Goal: Find specific page/section: Find specific page/section

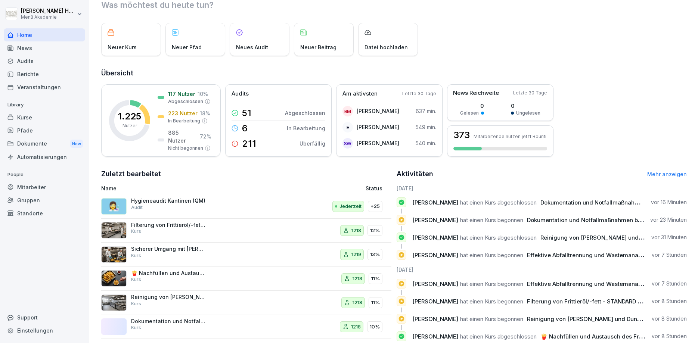
scroll to position [44, 0]
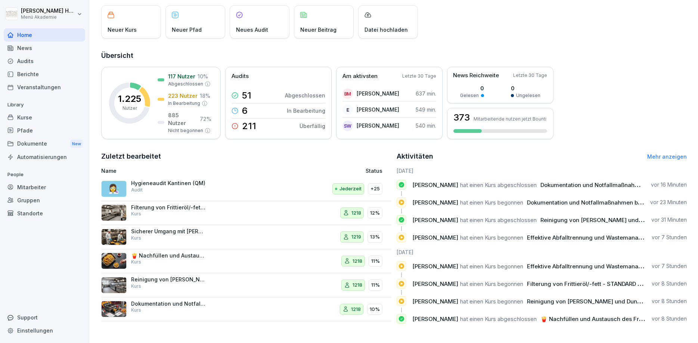
click at [32, 65] on div "Audits" at bounding box center [44, 61] width 81 height 13
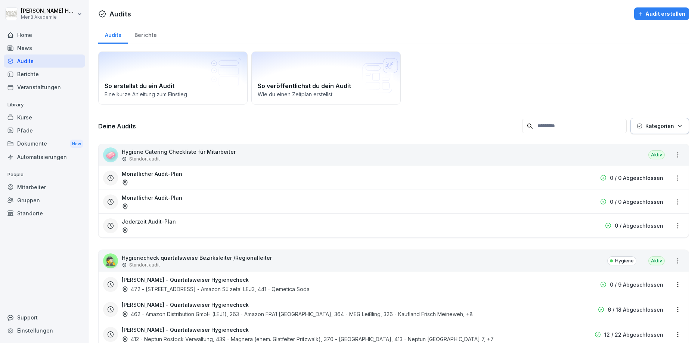
click at [140, 36] on div "Berichte" at bounding box center [145, 34] width 35 height 19
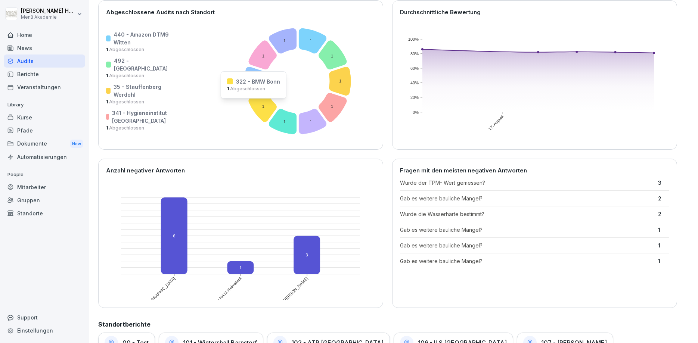
scroll to position [90, 0]
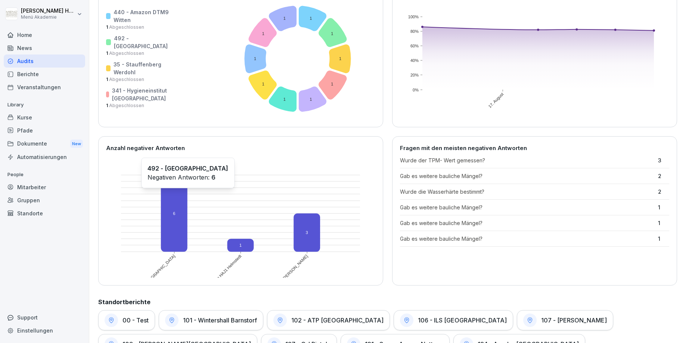
click at [181, 194] on rect at bounding box center [174, 213] width 27 height 77
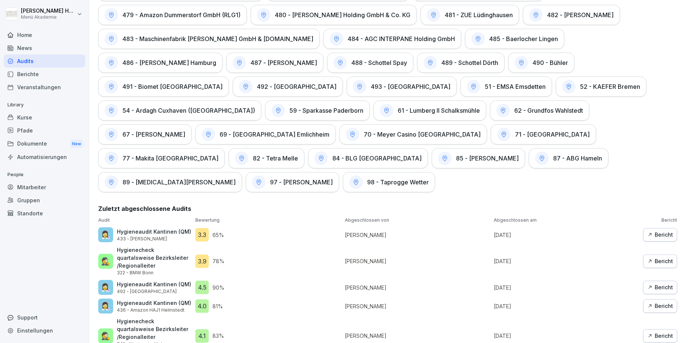
scroll to position [1484, 0]
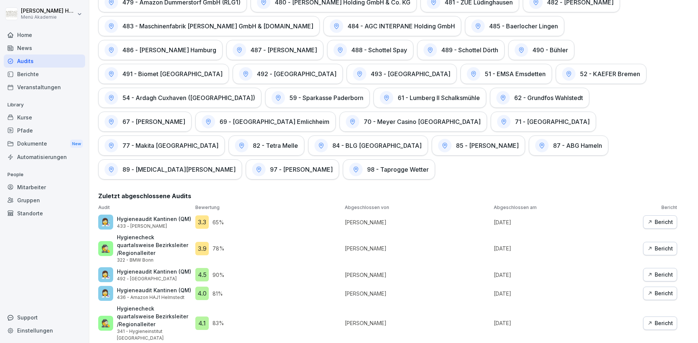
click at [655, 290] on div "Bericht" at bounding box center [660, 294] width 26 height 8
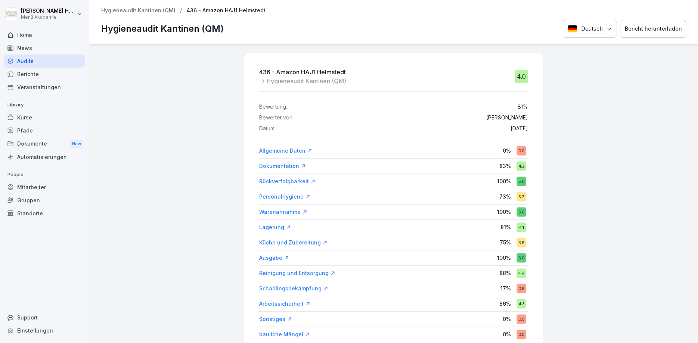
click at [298, 151] on div "Allgemeine Daten" at bounding box center [285, 150] width 53 height 7
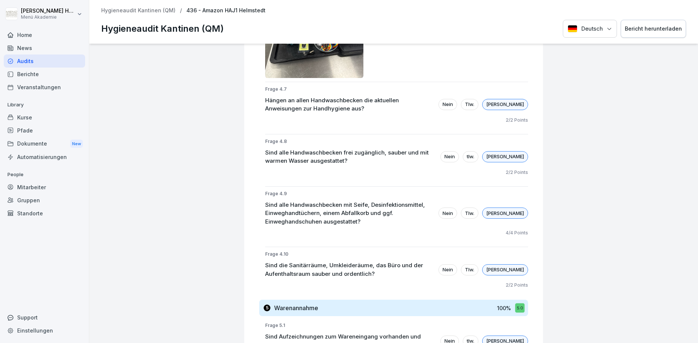
scroll to position [1162, 0]
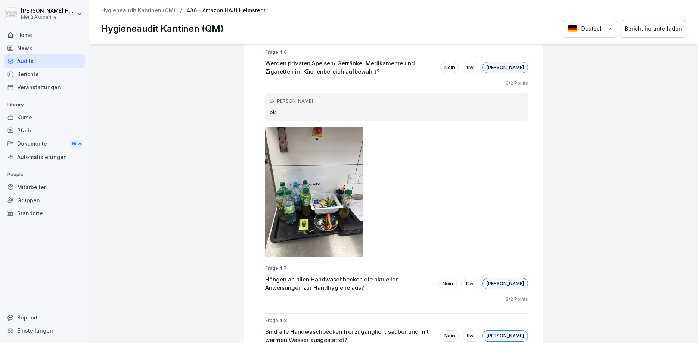
click at [339, 172] on img at bounding box center [314, 192] width 98 height 131
click at [204, 277] on div "436 - Amazon HAJ1 Helmstedt Hygieneaudit Kantinen (QM) 4.0 Bewertung: 81 % Bewe…" at bounding box center [393, 194] width 609 height 300
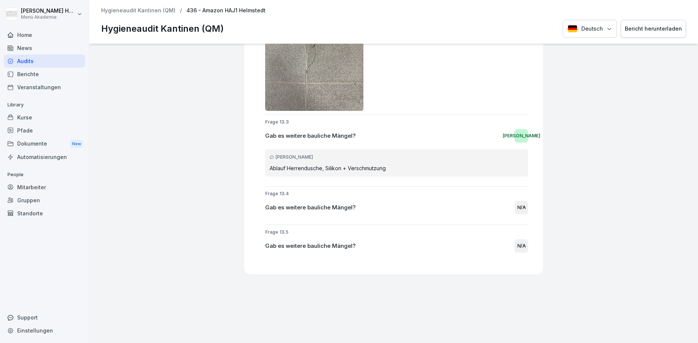
scroll to position [5562, 0]
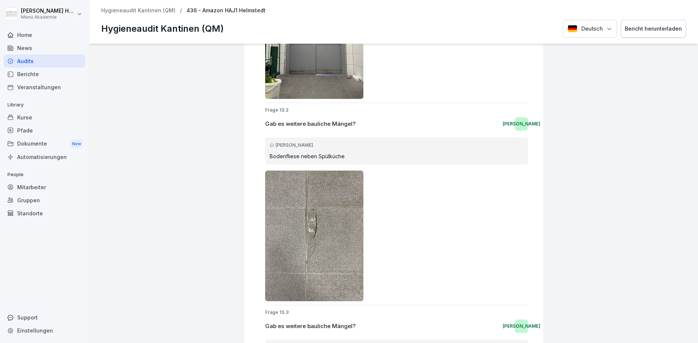
drag, startPoint x: 269, startPoint y: 303, endPoint x: 398, endPoint y: 303, distance: 128.9
drag, startPoint x: 392, startPoint y: 305, endPoint x: 328, endPoint y: 306, distance: 64.3
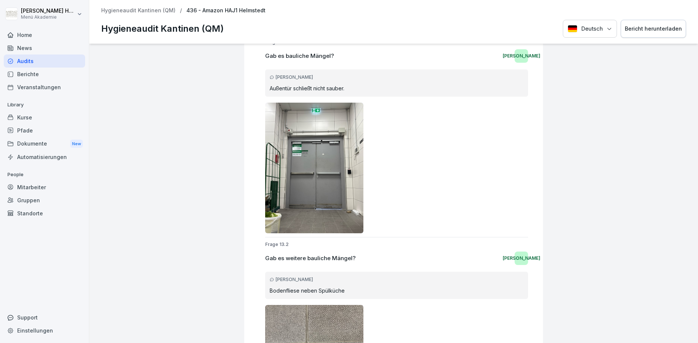
scroll to position [5383, 0]
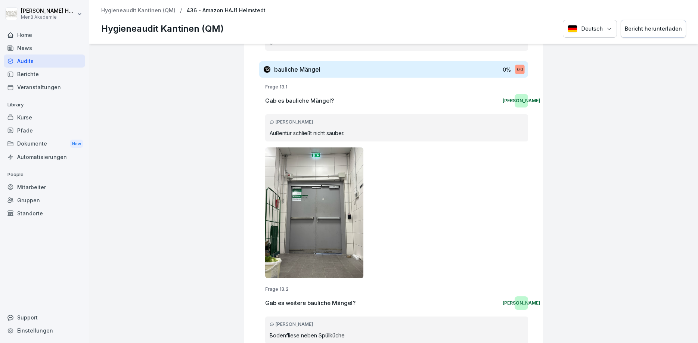
click at [472, 163] on div at bounding box center [396, 213] width 263 height 131
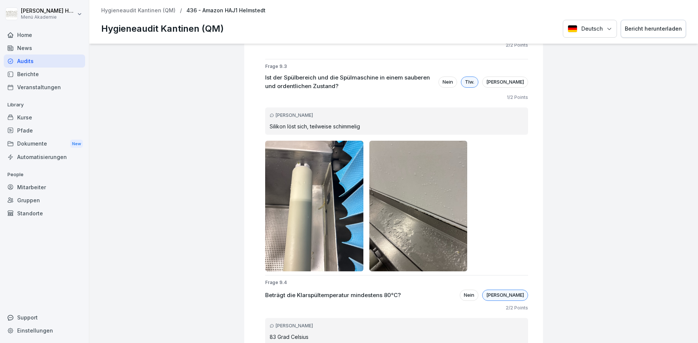
scroll to position [3856, 0]
click at [393, 168] on img at bounding box center [419, 206] width 98 height 131
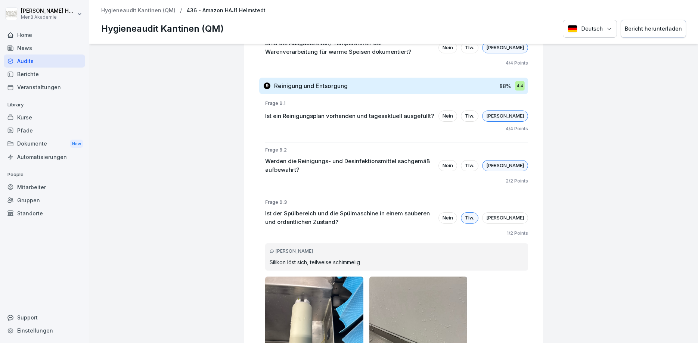
scroll to position [3766, 0]
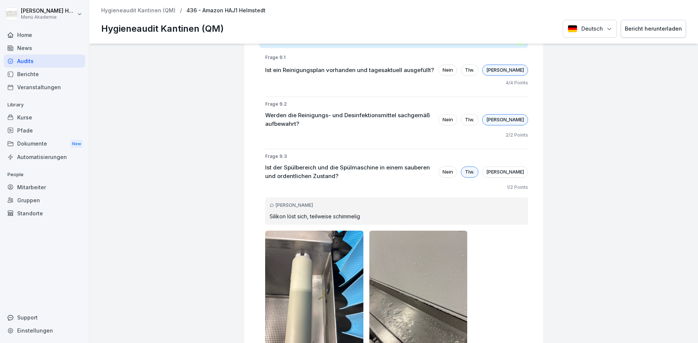
click at [317, 248] on img at bounding box center [314, 296] width 98 height 131
click at [437, 231] on img at bounding box center [419, 296] width 98 height 131
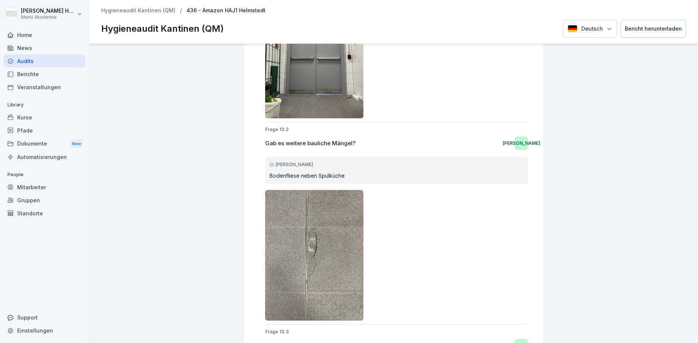
scroll to position [5515, 0]
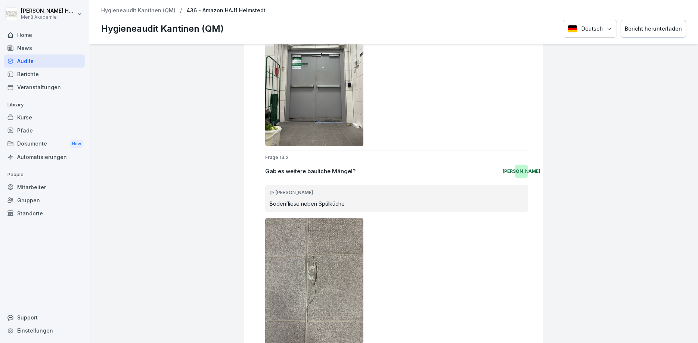
click at [334, 222] on img at bounding box center [314, 283] width 98 height 131
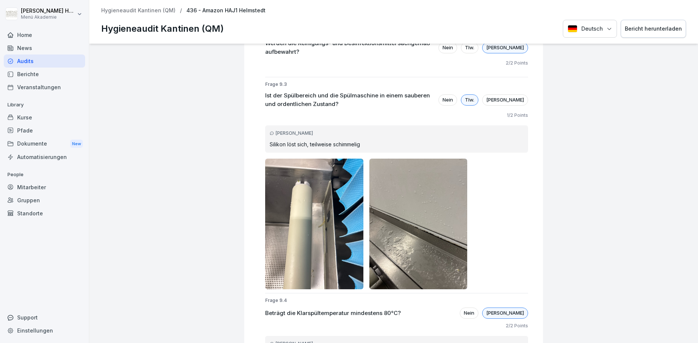
scroll to position [3766, 0]
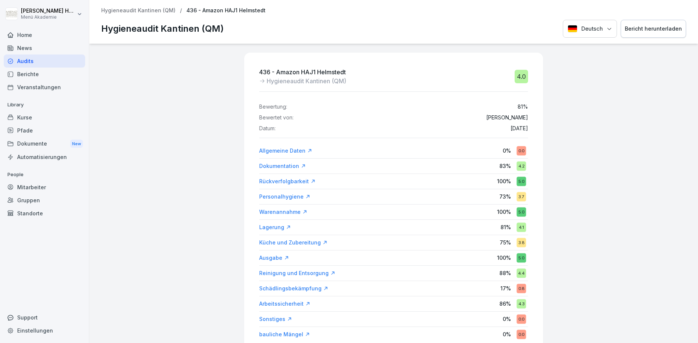
click at [146, 9] on p "Hygieneaudit Kantinen (QM)" at bounding box center [138, 10] width 74 height 6
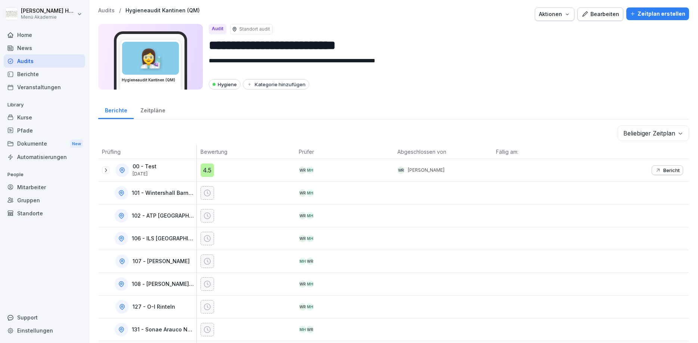
click at [43, 61] on div "Audits" at bounding box center [44, 61] width 81 height 13
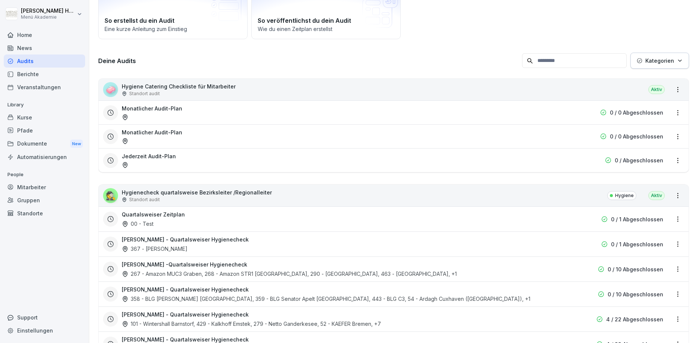
scroll to position [135, 0]
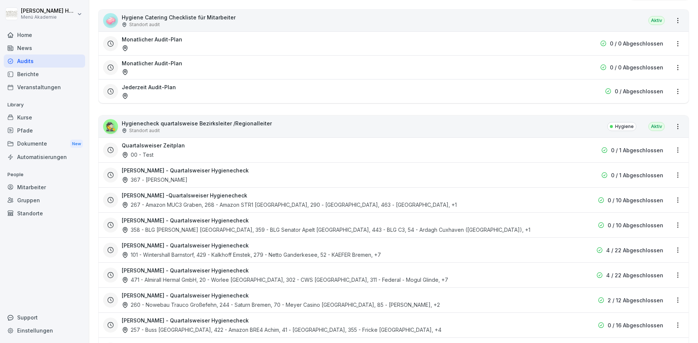
click at [29, 62] on div "Audits" at bounding box center [44, 61] width 81 height 13
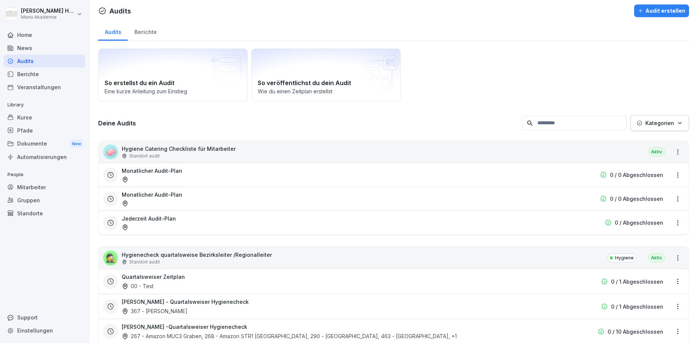
scroll to position [0, 0]
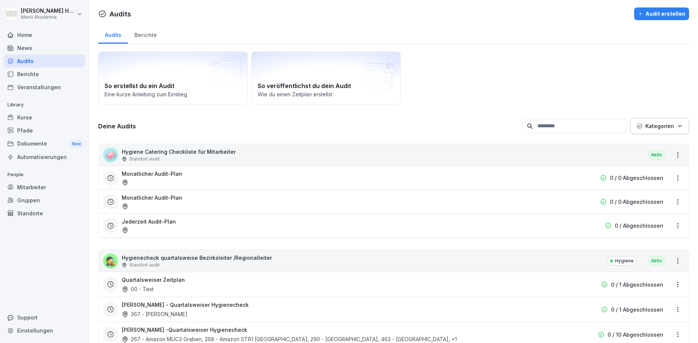
drag, startPoint x: 140, startPoint y: 27, endPoint x: 141, endPoint y: 33, distance: 6.0
click at [140, 28] on div "Berichte" at bounding box center [145, 34] width 35 height 19
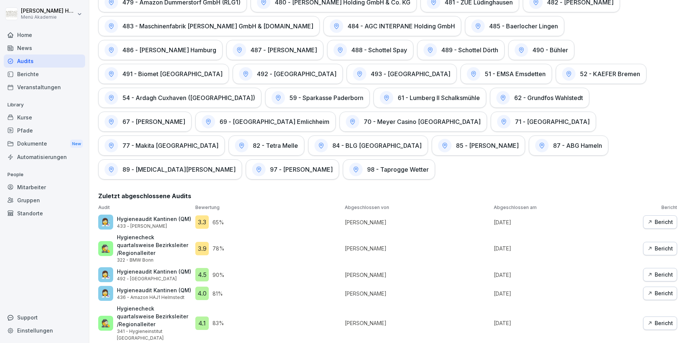
scroll to position [1439, 0]
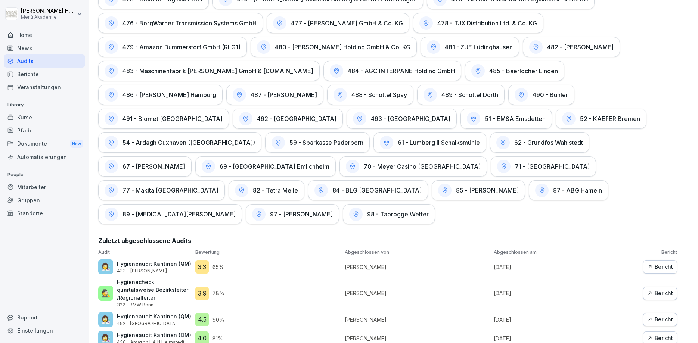
click at [655, 316] on div "Bericht" at bounding box center [660, 320] width 26 height 8
